Goal: Task Accomplishment & Management: Manage account settings

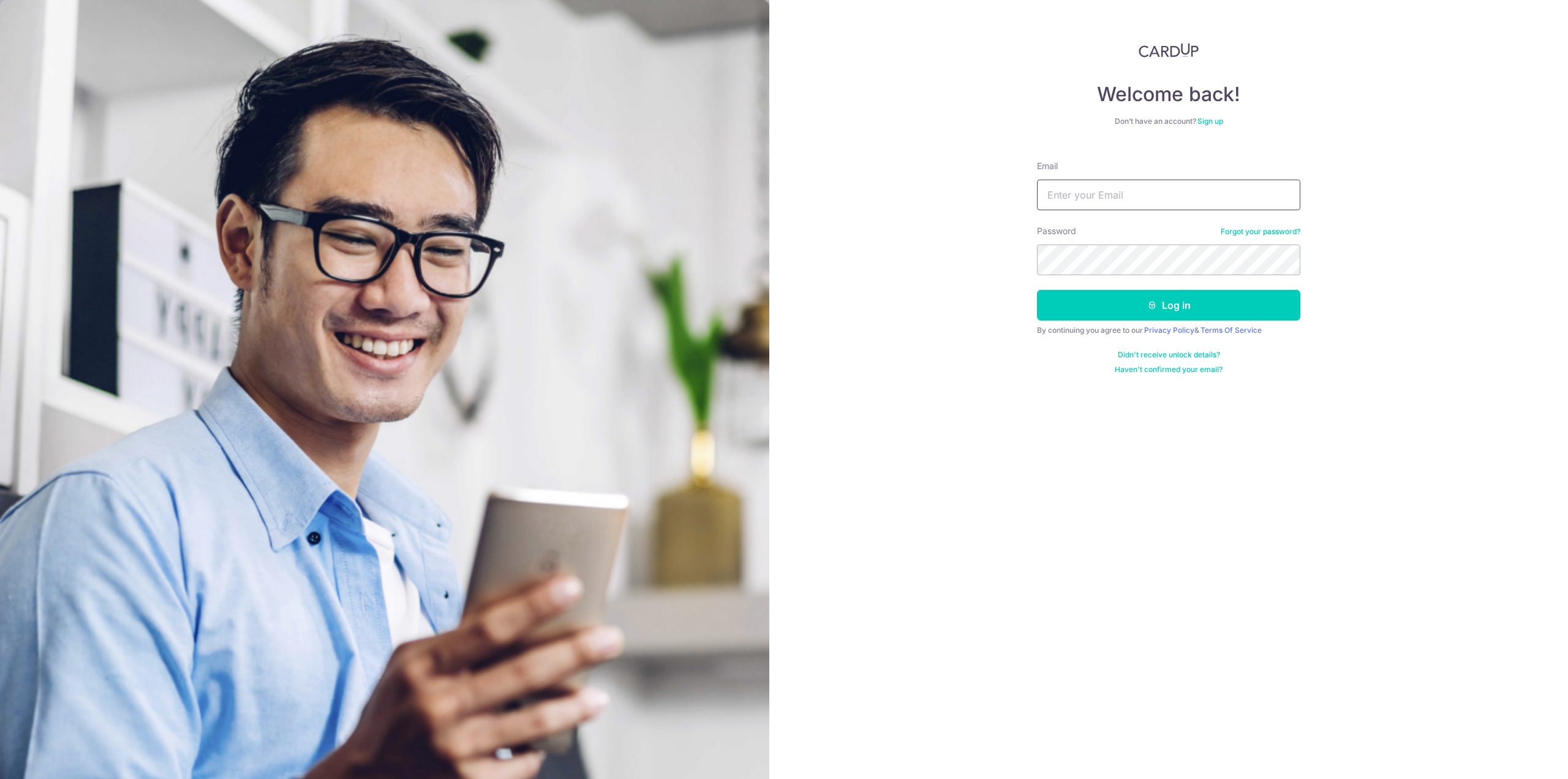
click at [1076, 189] on input "Email" at bounding box center [1168, 195] width 264 height 31
type input "howjiahe@gmail.com"
click at [1037, 290] on button "Log in" at bounding box center [1168, 305] width 264 height 31
click at [1088, 300] on button "Log in" at bounding box center [1168, 305] width 264 height 31
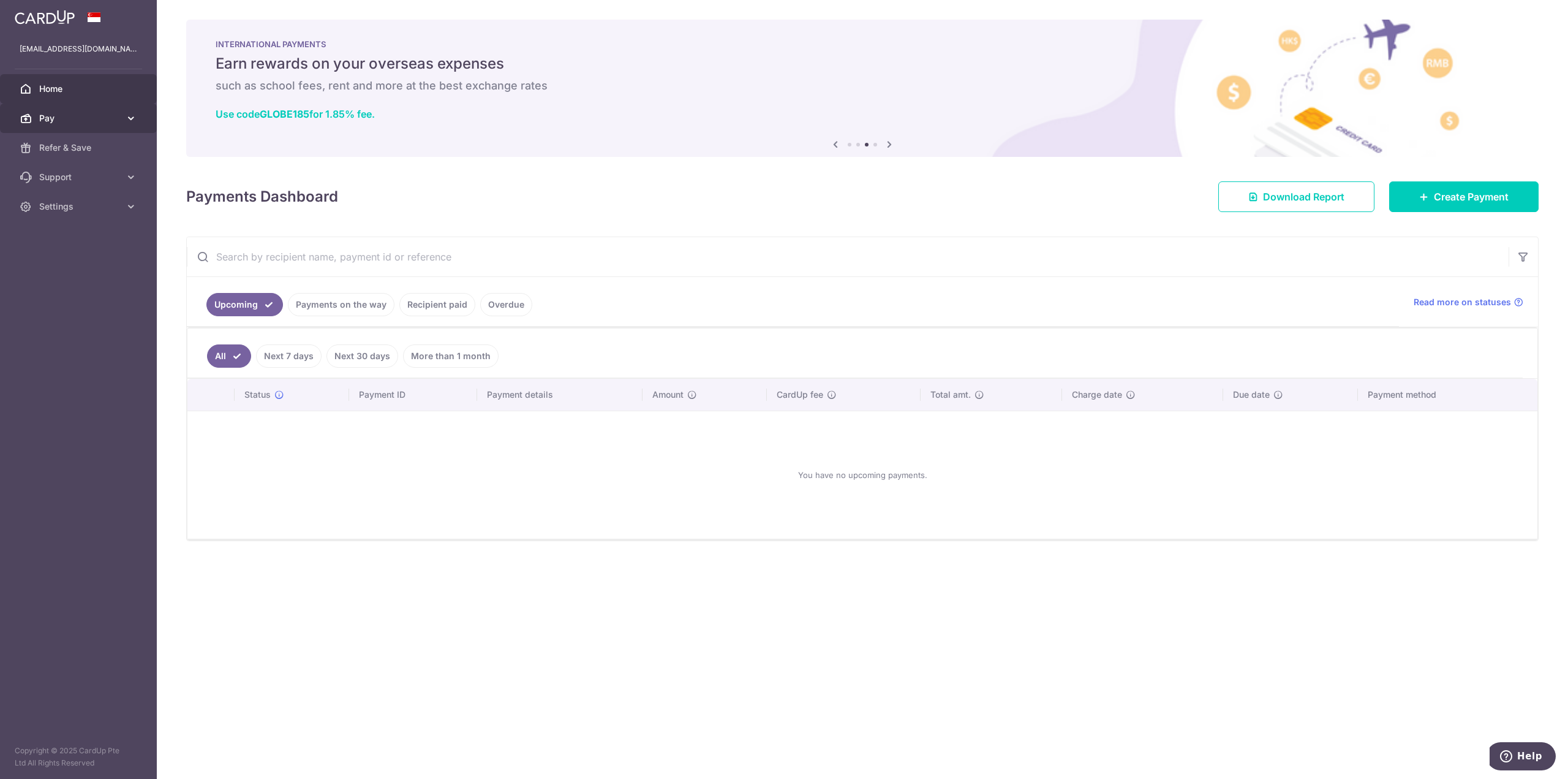
click at [88, 115] on span "Pay" at bounding box center [79, 118] width 81 height 12
click at [71, 208] on span "Cards" at bounding box center [79, 206] width 81 height 12
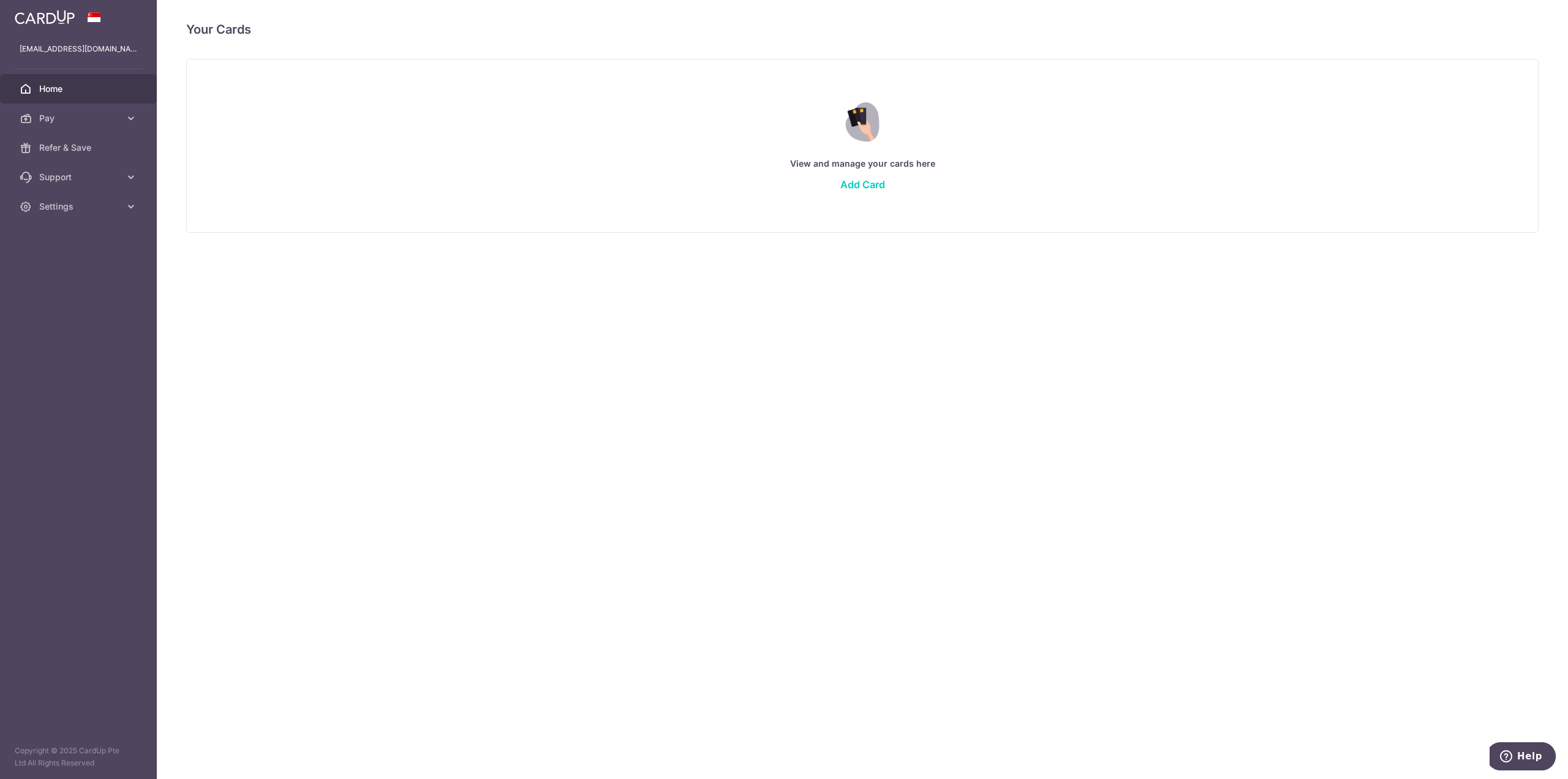
click at [75, 90] on span "Home" at bounding box center [79, 89] width 81 height 12
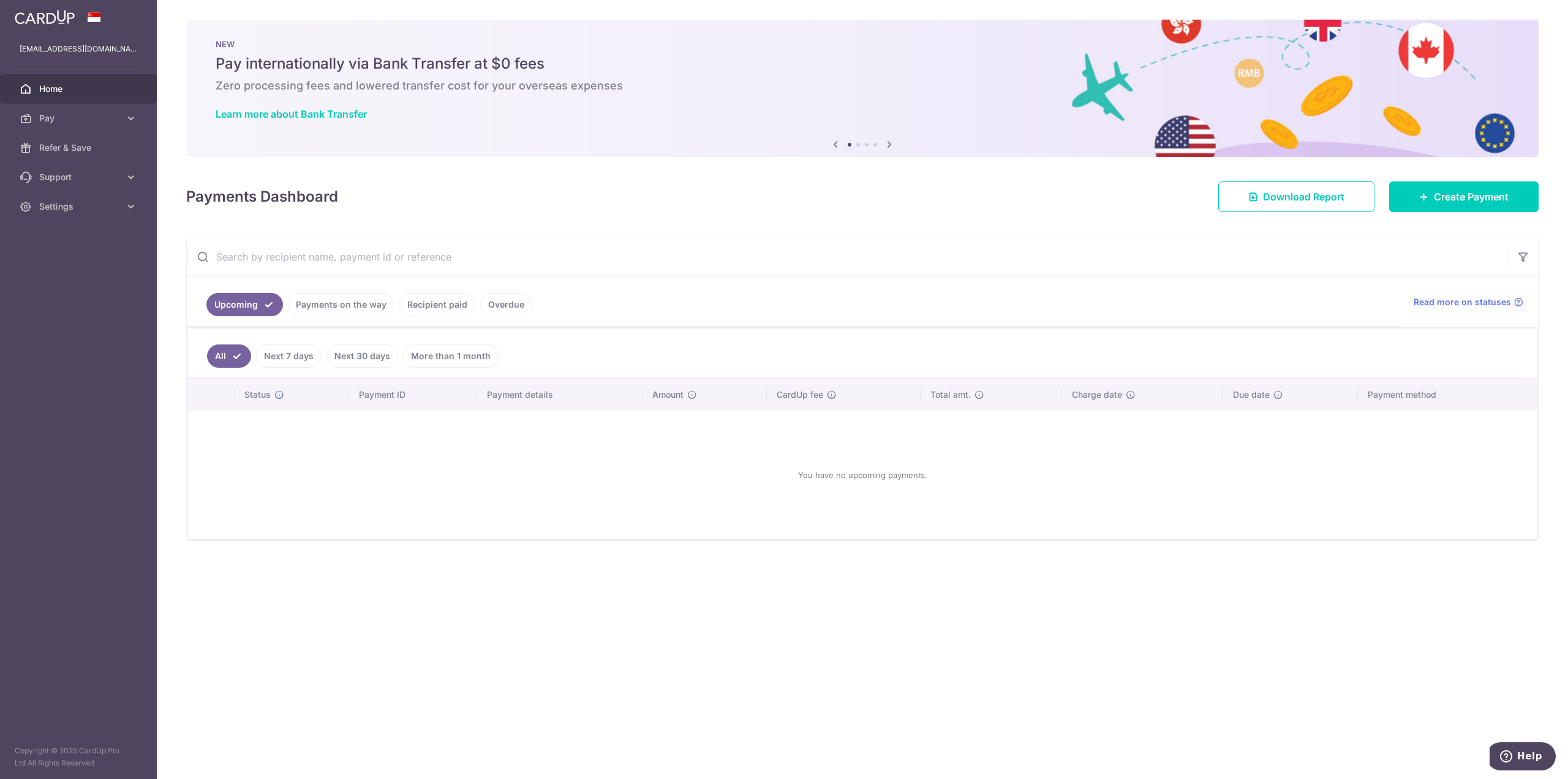
click at [369, 314] on link "Payments on the way" at bounding box center [341, 305] width 107 height 23
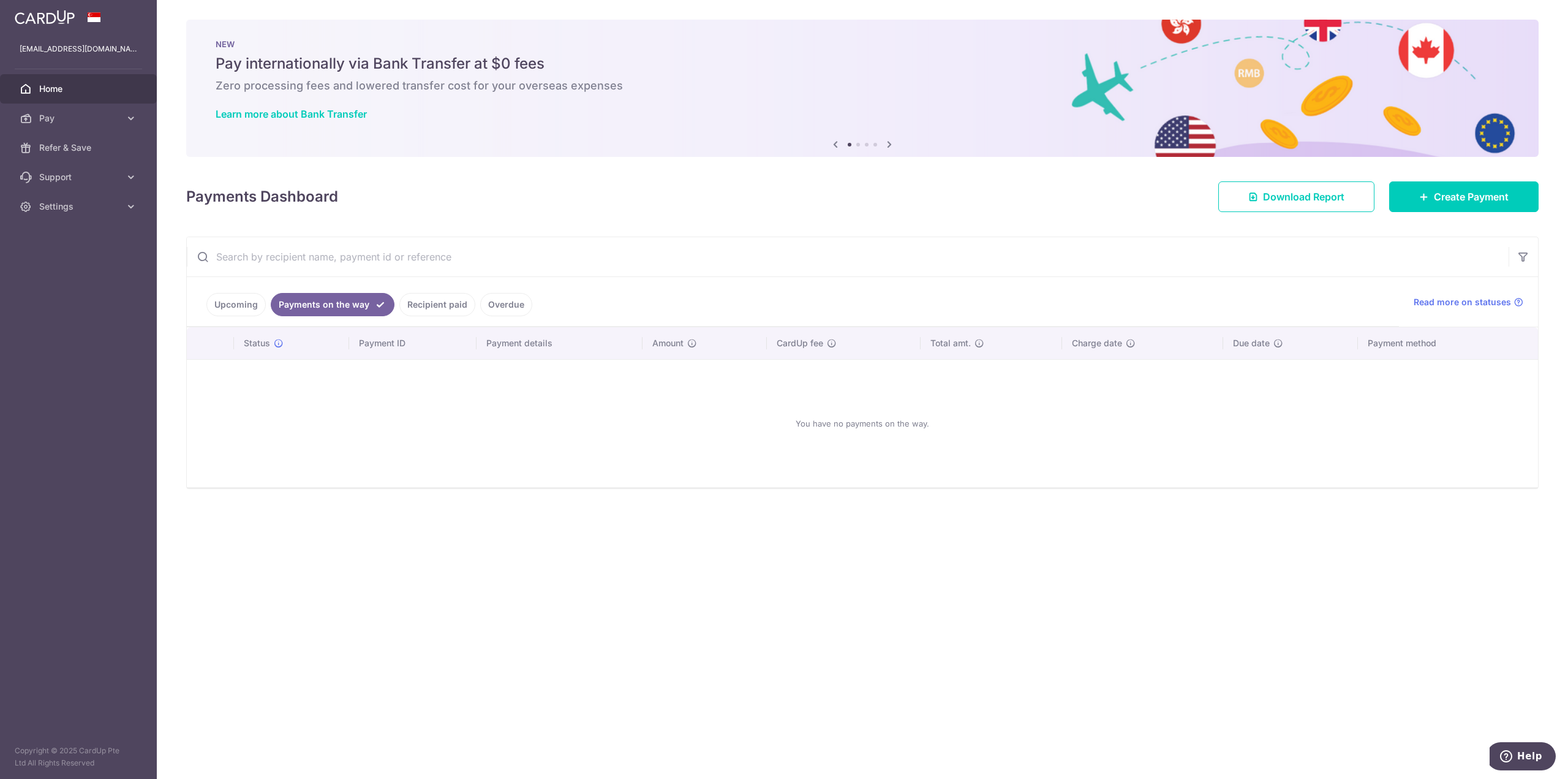
drag, startPoint x: 430, startPoint y: 313, endPoint x: 508, endPoint y: 312, distance: 78.0
click at [430, 312] on link "Recipient paid" at bounding box center [437, 305] width 76 height 23
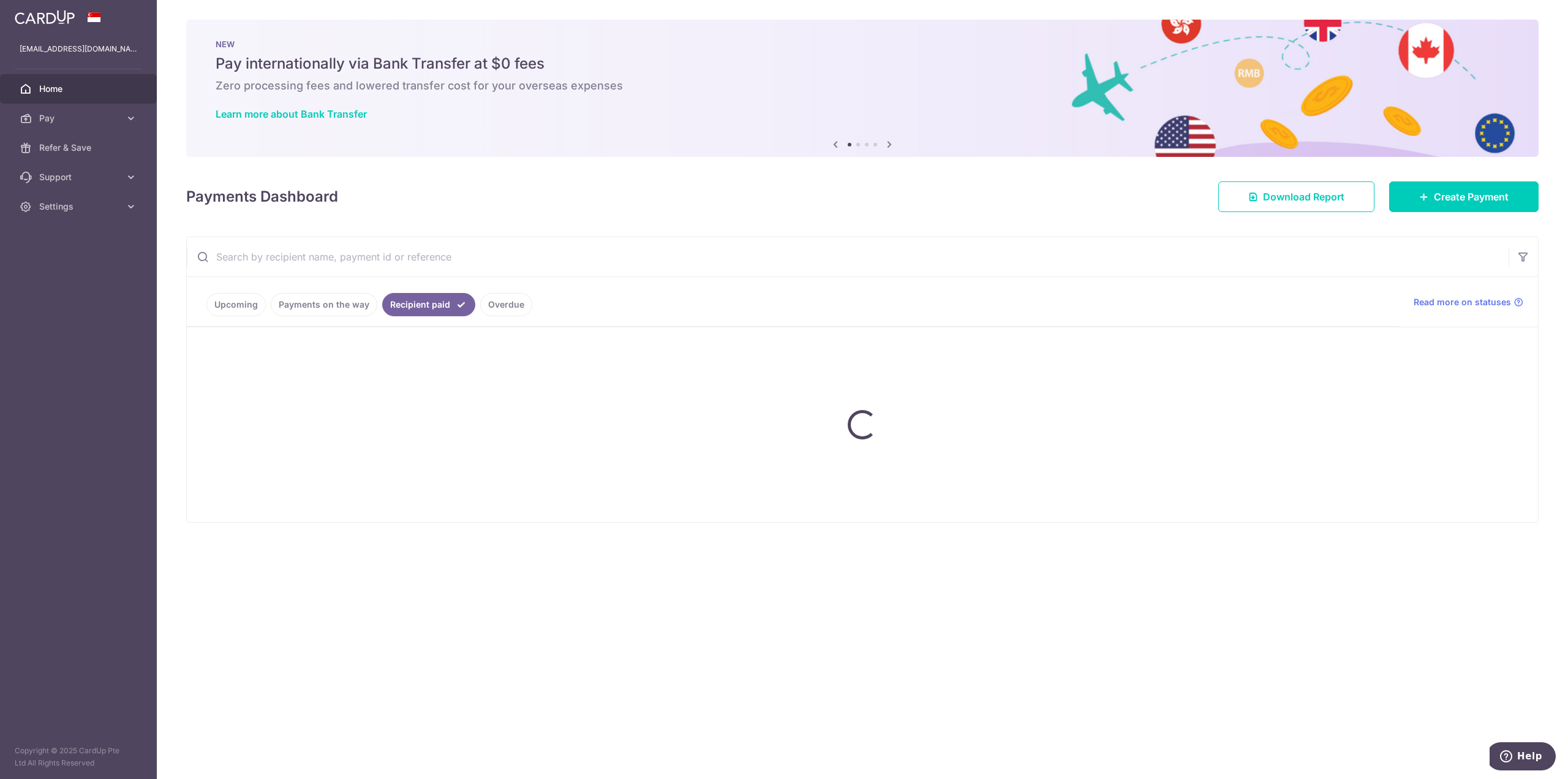
click at [499, 312] on ul "Upcoming Payments on the way Recipient paid Overdue" at bounding box center [793, 301] width 1212 height 50
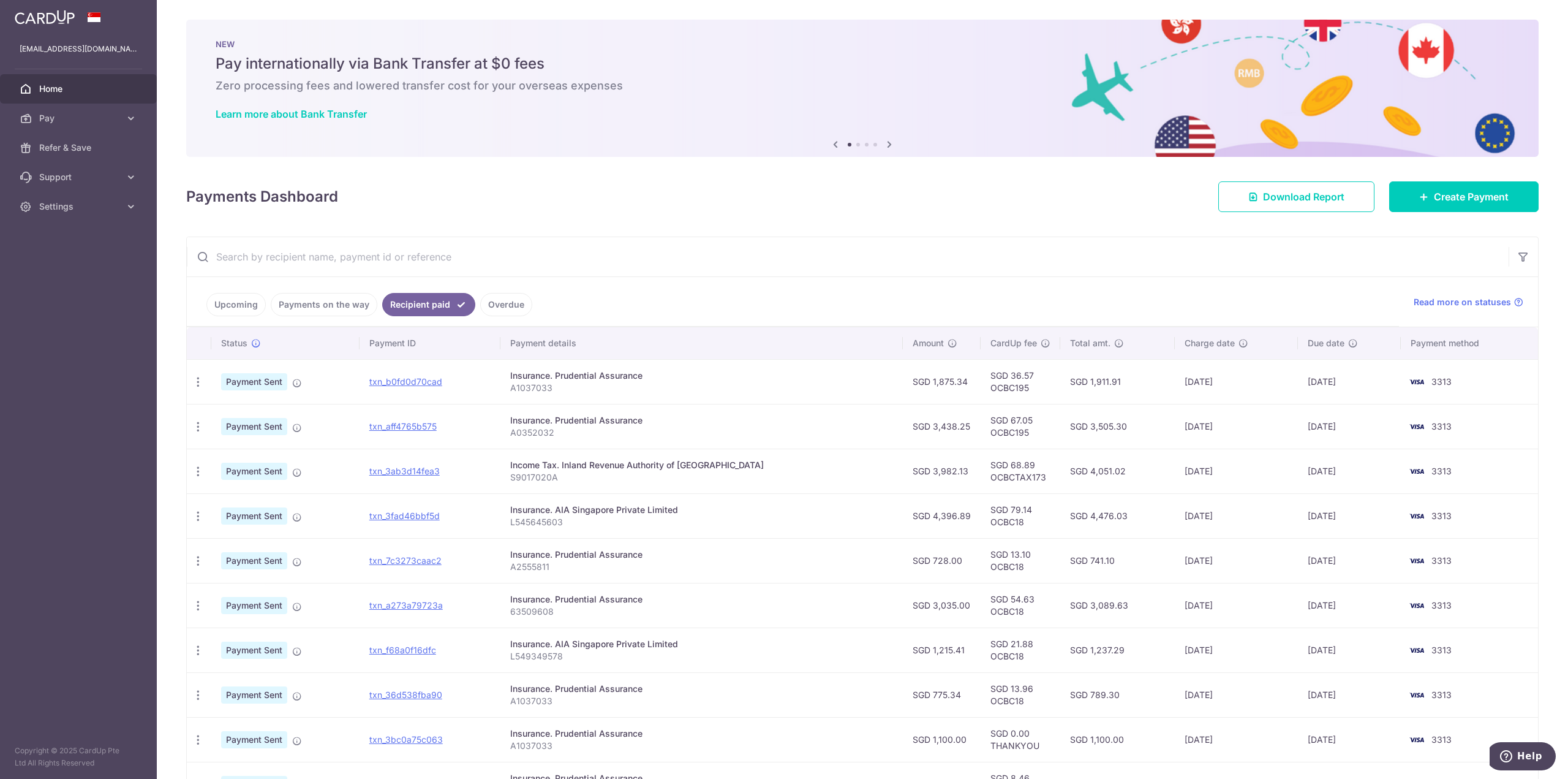
click at [499, 312] on link "Overdue" at bounding box center [506, 305] width 52 height 23
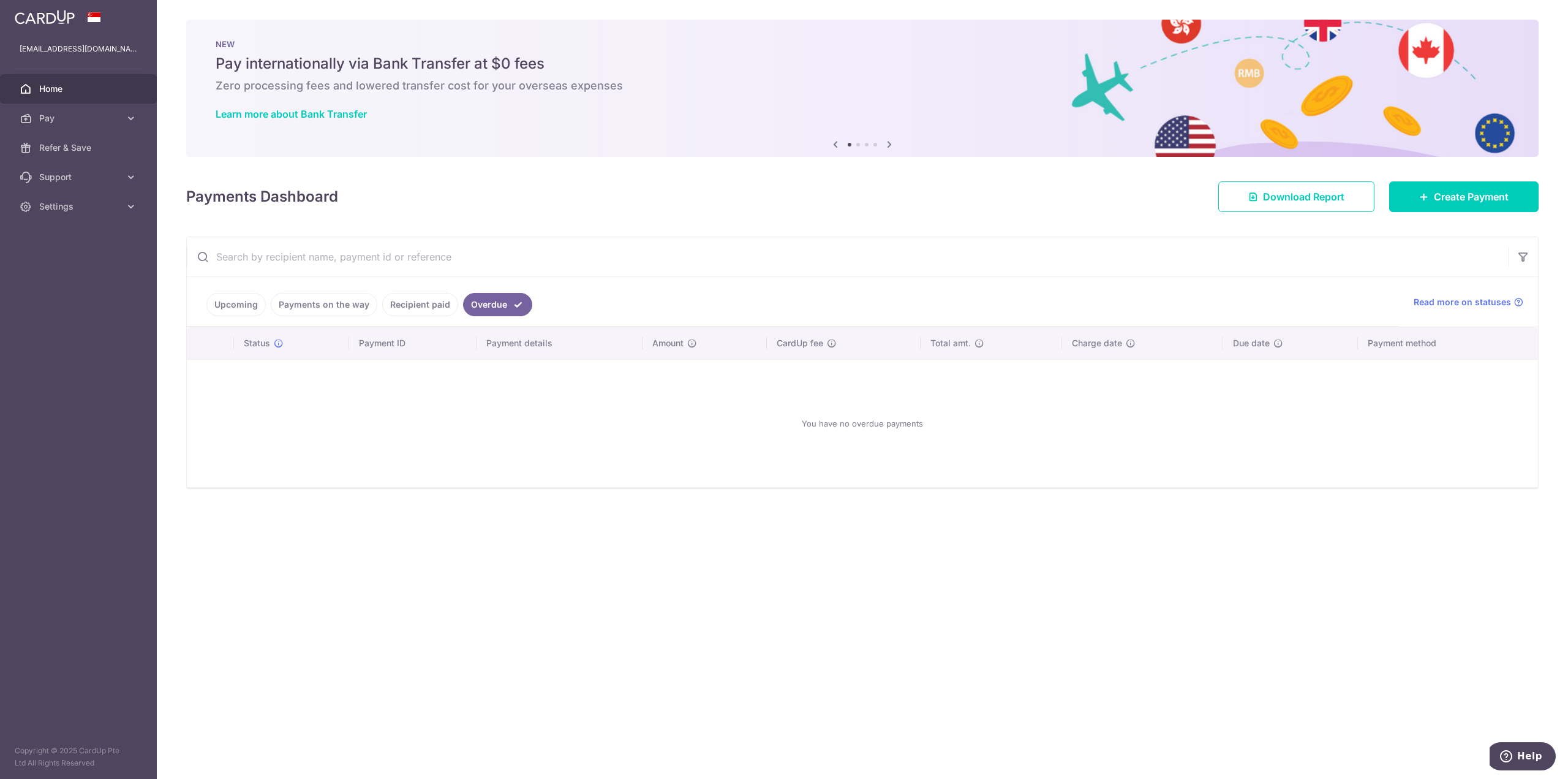
click at [427, 308] on link "Recipient paid" at bounding box center [420, 305] width 76 height 23
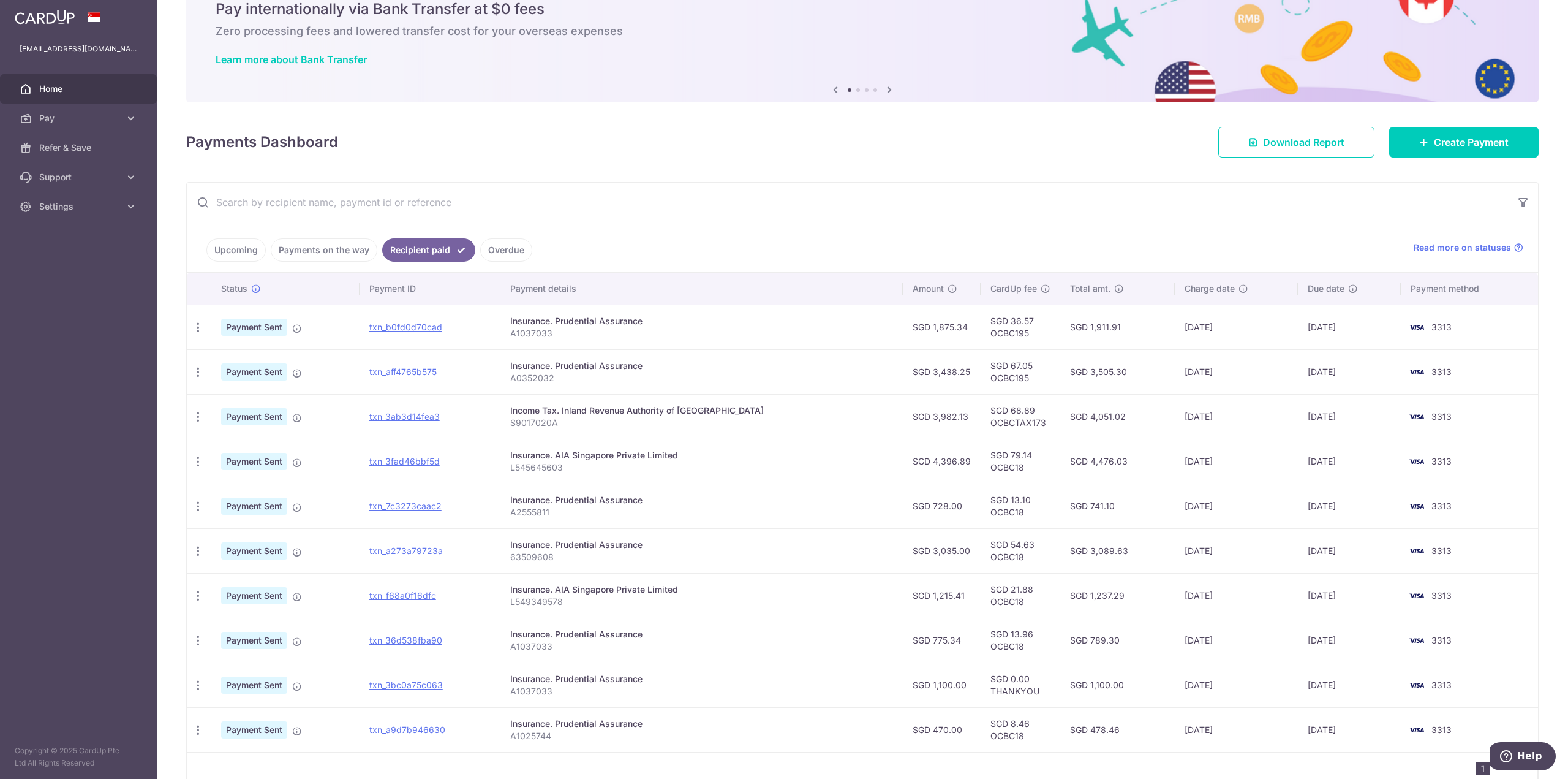
scroll to position [116, 0]
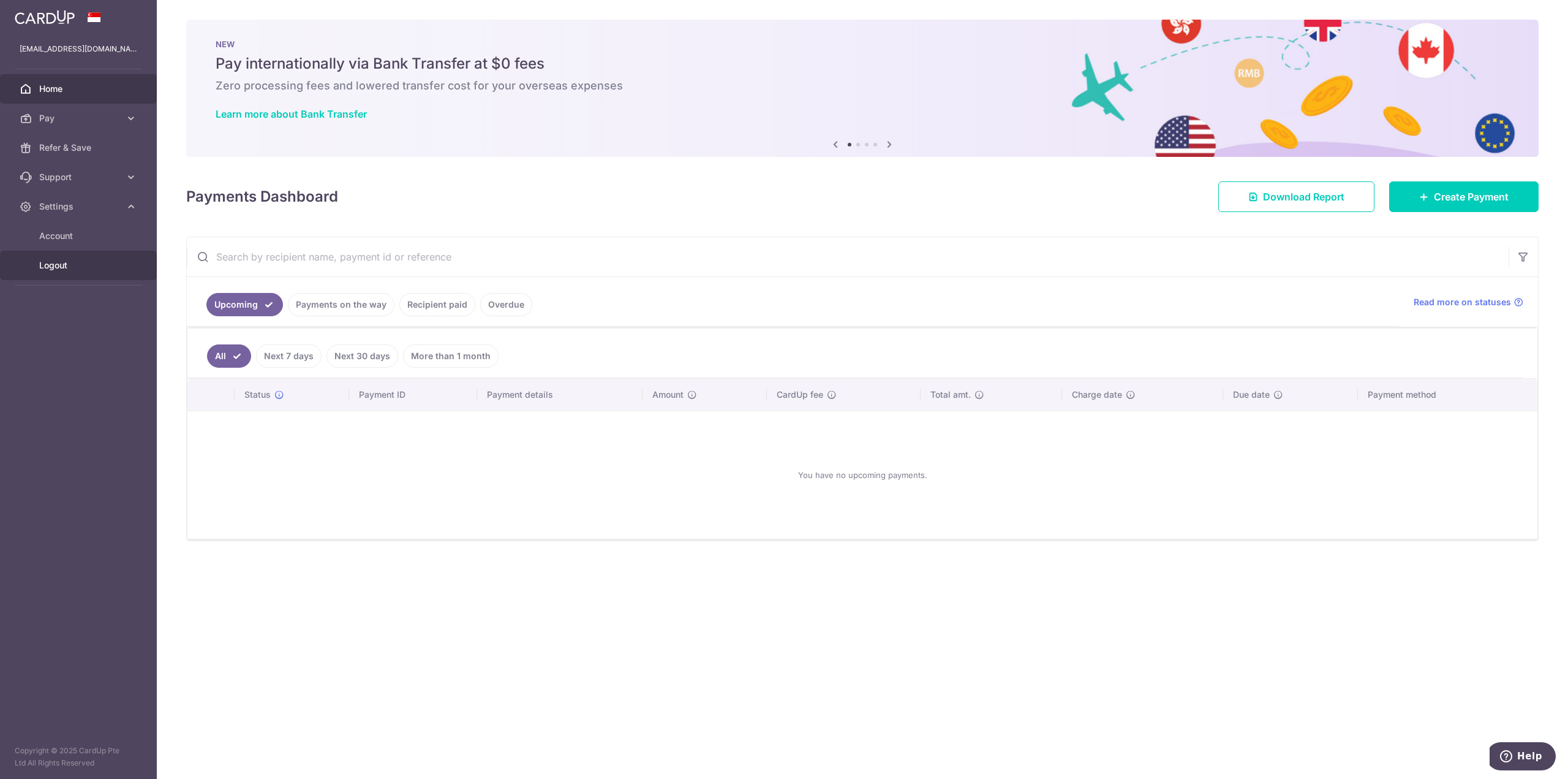
click at [103, 262] on span "Logout" at bounding box center [79, 265] width 81 height 12
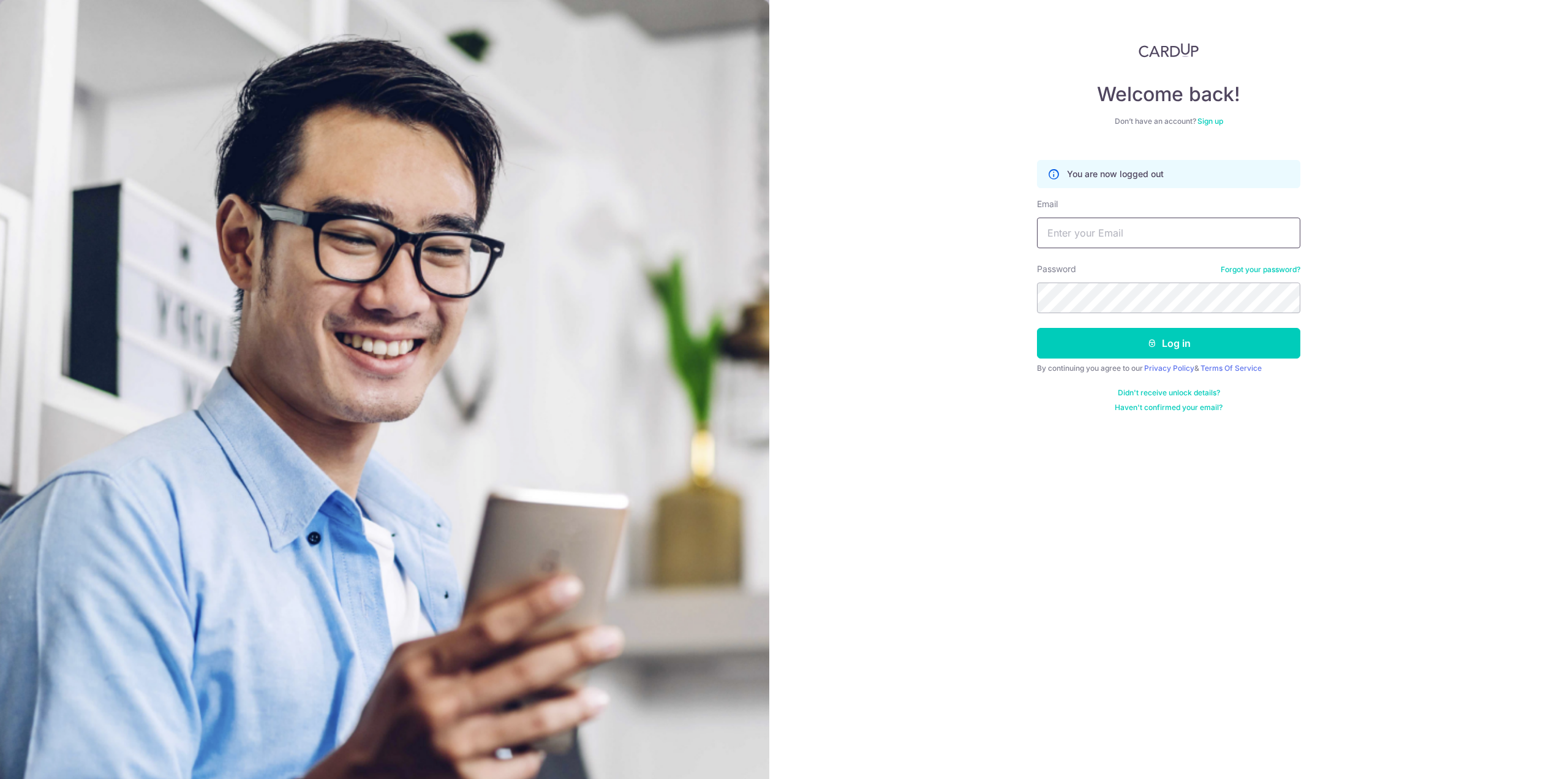
click at [1065, 232] on input "Email" at bounding box center [1168, 232] width 264 height 31
type input "[EMAIL_ADDRESS][DOMAIN_NAME]"
click at [103, 778] on img at bounding box center [384, 547] width 769 height 1095
click at [1037, 328] on button "Log in" at bounding box center [1168, 343] width 264 height 31
click at [1145, 342] on button "Log in" at bounding box center [1168, 343] width 264 height 31
